Goal: Transaction & Acquisition: Purchase product/service

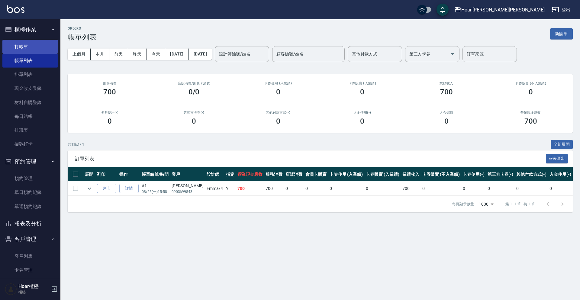
click at [28, 47] on link "打帳單" at bounding box center [30, 47] width 56 height 14
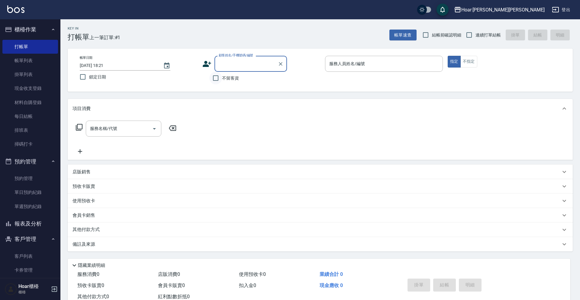
click at [220, 79] on input "不留客資" at bounding box center [215, 78] width 13 height 13
checkbox input "true"
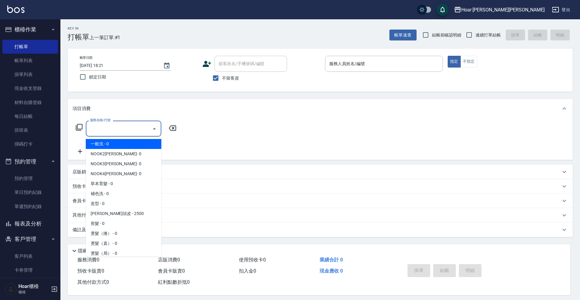
click at [126, 125] on input "服務名稱/代號" at bounding box center [118, 128] width 61 height 11
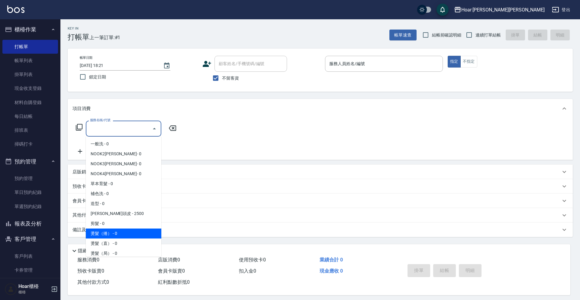
drag, startPoint x: 108, startPoint y: 234, endPoint x: 343, endPoint y: 90, distance: 275.2
click at [120, 228] on ul "一般洗 - 0 NOOK2[PERSON_NAME]- 0 NOOK3[PERSON_NAME]- 0 NOOK4[PERSON_NAME]- 0 草本育髮 …" at bounding box center [123, 197] width 75 height 120
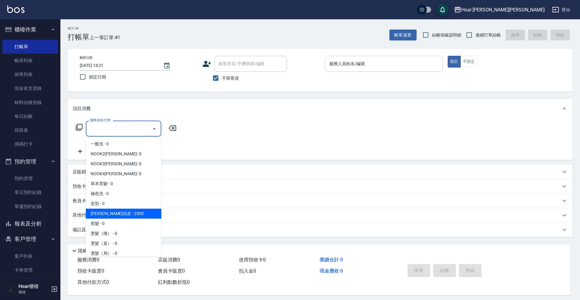
drag, startPoint x: 379, startPoint y: 66, endPoint x: 376, endPoint y: 71, distance: 5.4
click at [379, 66] on input "服務人員姓名/編號" at bounding box center [384, 64] width 112 height 11
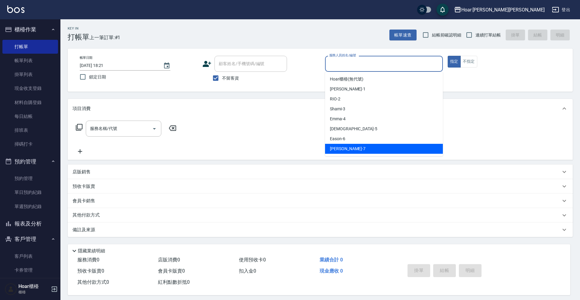
drag, startPoint x: 349, startPoint y: 148, endPoint x: 389, endPoint y: 128, distance: 44.4
click at [350, 148] on div "[PERSON_NAME] -7" at bounding box center [384, 149] width 118 height 10
type input "[PERSON_NAME]-7"
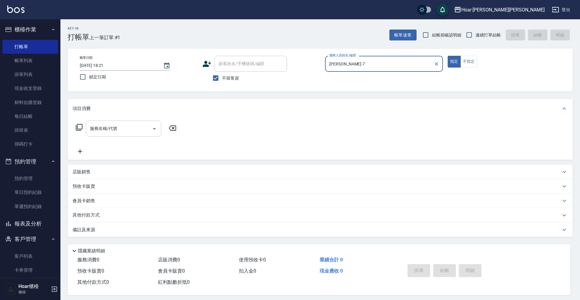
click at [117, 127] on input "服務名稱/代號" at bounding box center [118, 128] width 61 height 11
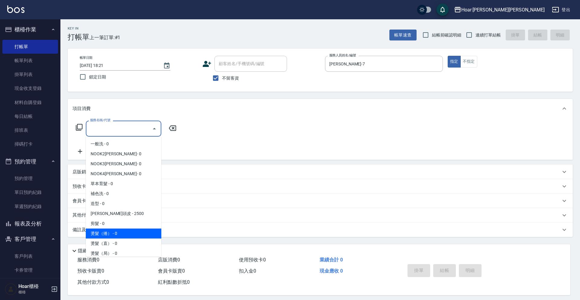
drag, startPoint x: 116, startPoint y: 230, endPoint x: 143, endPoint y: 178, distance: 58.2
click at [116, 230] on span "燙髮（捲） - 0" at bounding box center [123, 234] width 75 height 10
type input "燙髮（捲）(301)"
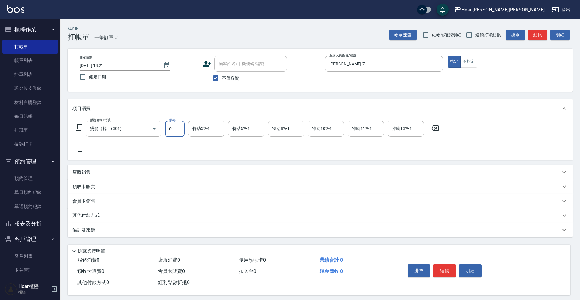
click at [172, 126] on input "0" at bounding box center [175, 129] width 20 height 16
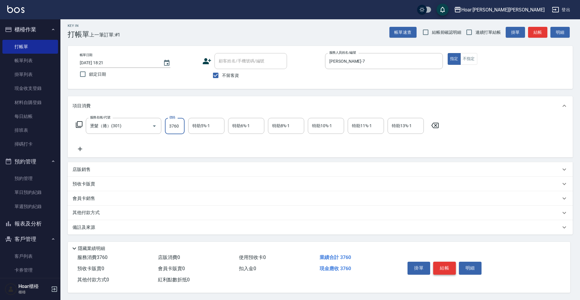
type input "3760"
click at [447, 264] on button "結帳" at bounding box center [444, 268] width 23 height 13
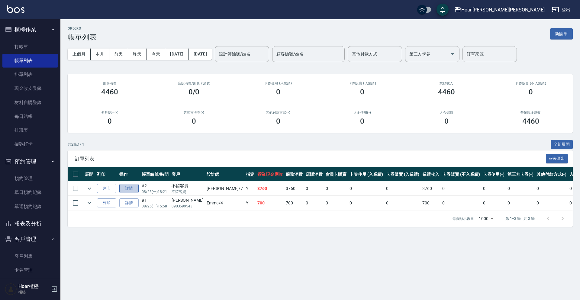
click at [128, 190] on link "詳情" at bounding box center [128, 188] width 19 height 9
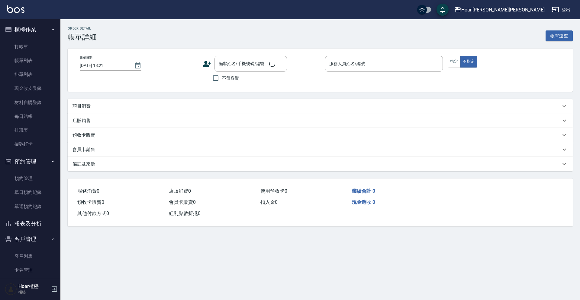
checkbox input "true"
type input "[PERSON_NAME]-7"
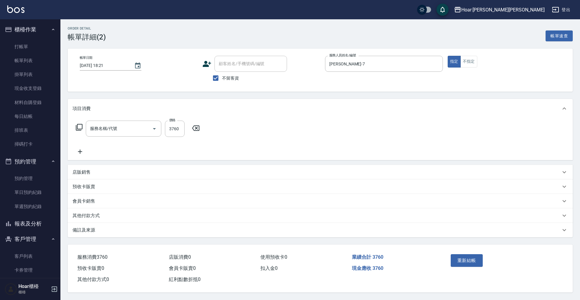
type input "燙髮（捲）(301)"
click at [107, 218] on div "其他付款方式" at bounding box center [316, 216] width 488 height 6
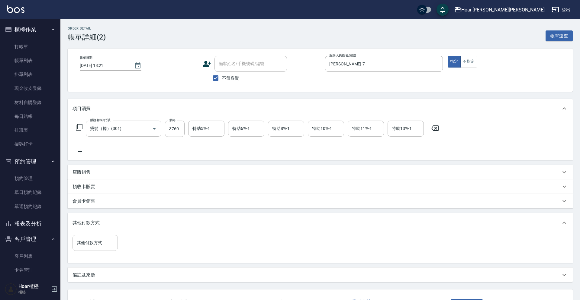
drag, startPoint x: 94, startPoint y: 244, endPoint x: 105, endPoint y: 244, distance: 10.9
click at [97, 244] on input "其他付款方式" at bounding box center [95, 243] width 40 height 11
drag, startPoint x: 95, startPoint y: 275, endPoint x: 108, endPoint y: 269, distance: 14.6
click at [96, 275] on span "信用卡" at bounding box center [94, 279] width 45 height 10
type input "信用卡"
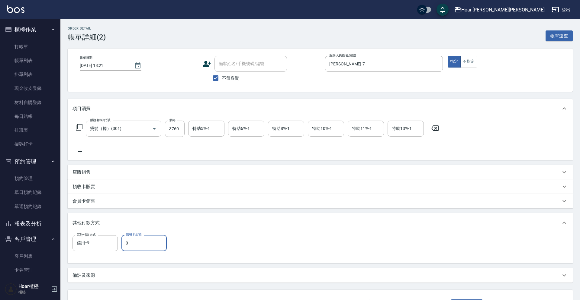
click at [135, 249] on input "0" at bounding box center [143, 243] width 45 height 16
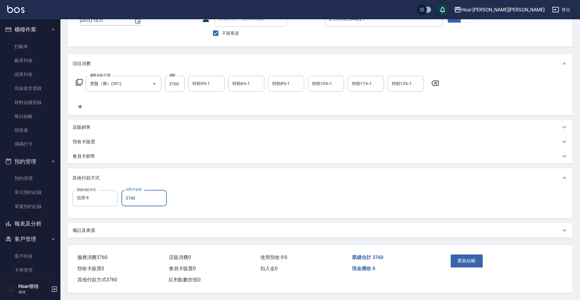
scroll to position [48, 0]
type input "3760"
click at [467, 258] on button "重新結帳" at bounding box center [466, 261] width 32 height 13
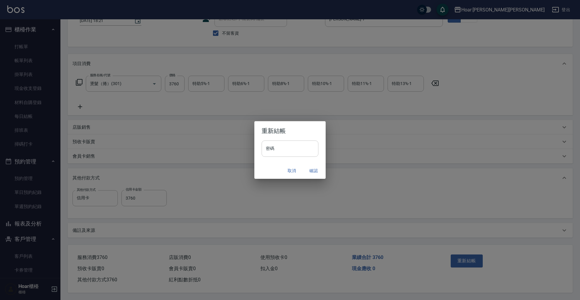
click at [276, 146] on input "密碼" at bounding box center [289, 149] width 57 height 16
type input "*"
type input "****"
click at [312, 171] on button "確認" at bounding box center [313, 170] width 19 height 11
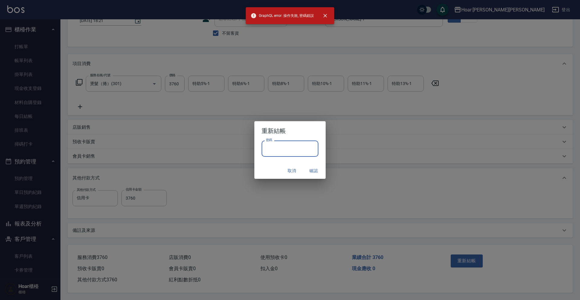
click at [293, 151] on input "密碼" at bounding box center [289, 149] width 57 height 16
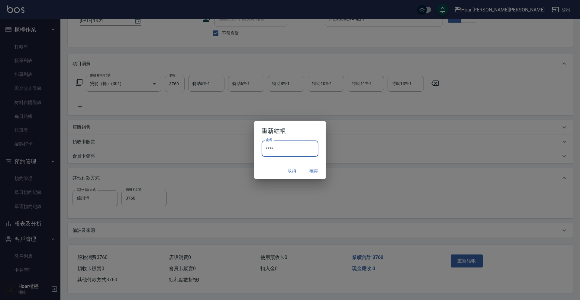
type input "****"
click at [321, 174] on button "確認" at bounding box center [313, 170] width 19 height 11
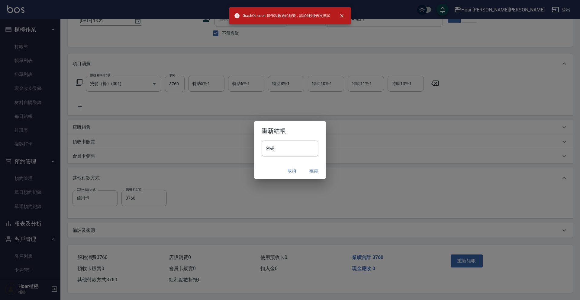
click at [277, 154] on input "密碼" at bounding box center [289, 149] width 57 height 16
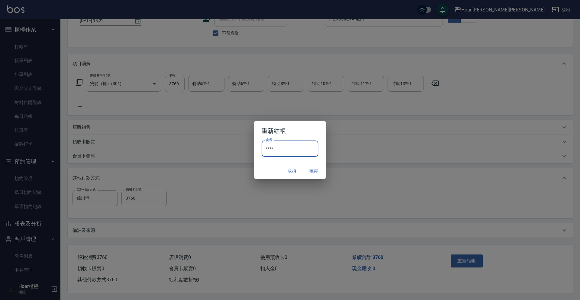
type input "****"
click at [315, 172] on button "確認" at bounding box center [313, 170] width 19 height 11
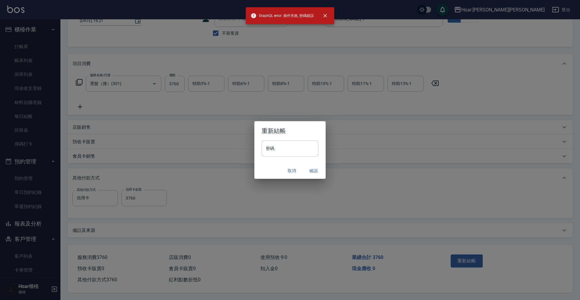
click at [301, 147] on input "密碼" at bounding box center [289, 149] width 57 height 16
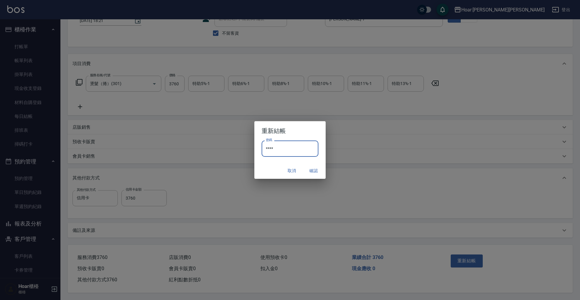
type input "****"
click at [309, 172] on button "確認" at bounding box center [313, 170] width 19 height 11
